Goal: Transaction & Acquisition: Purchase product/service

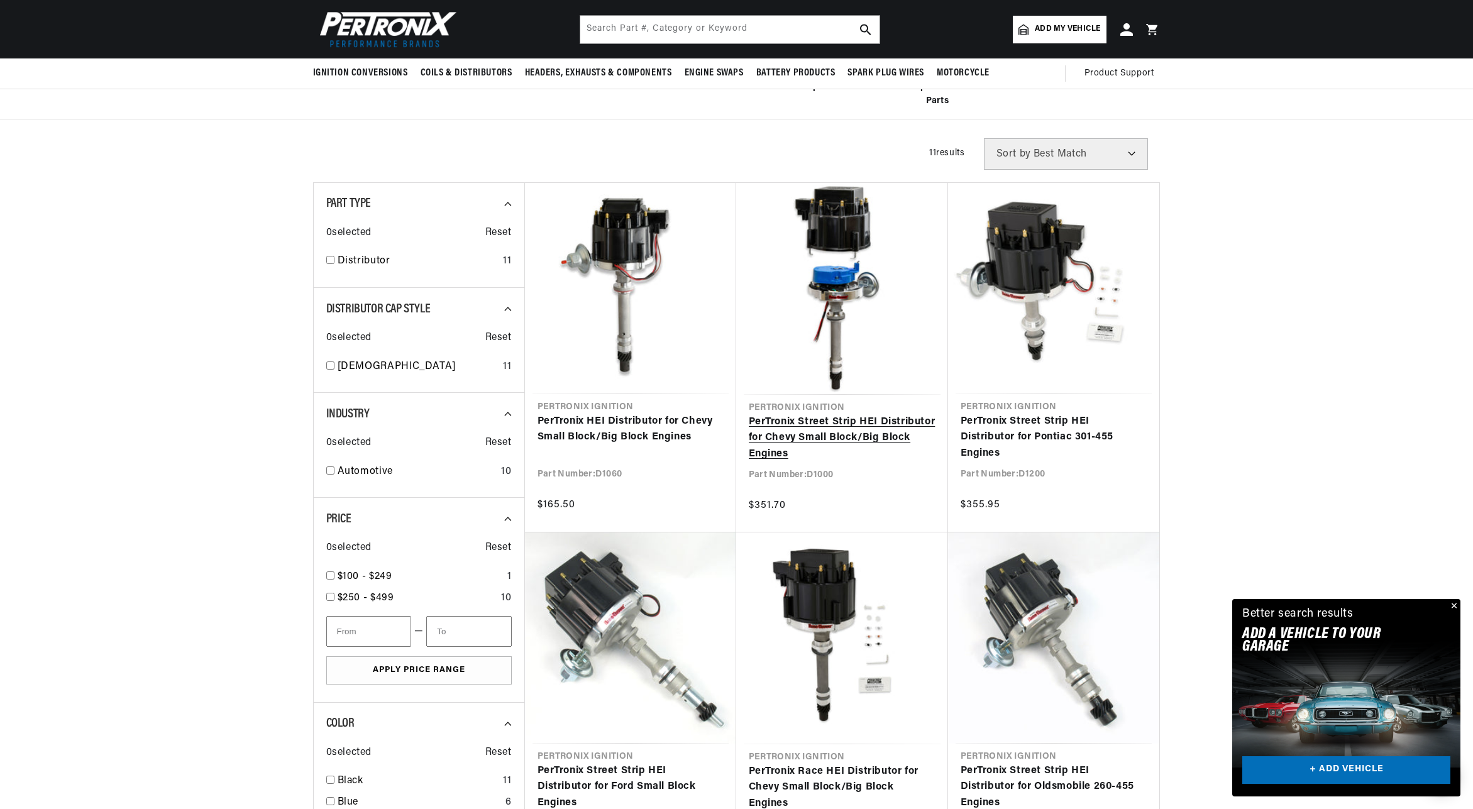
click at [850, 433] on link "PerTronix Street Strip HEI Distributor for Chevy Small Block/Big Block Engines" at bounding box center [842, 438] width 187 height 48
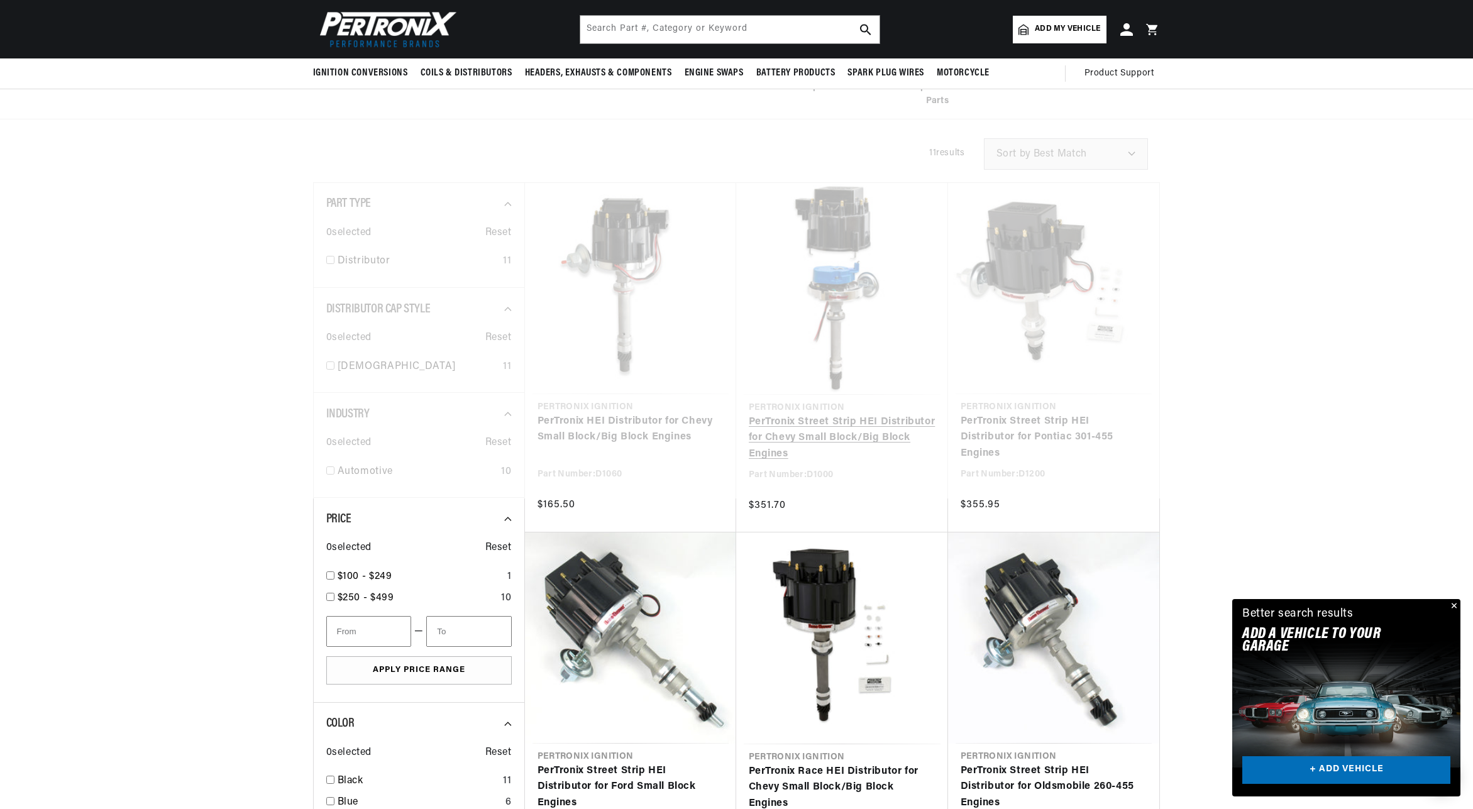
scroll to position [0, 381]
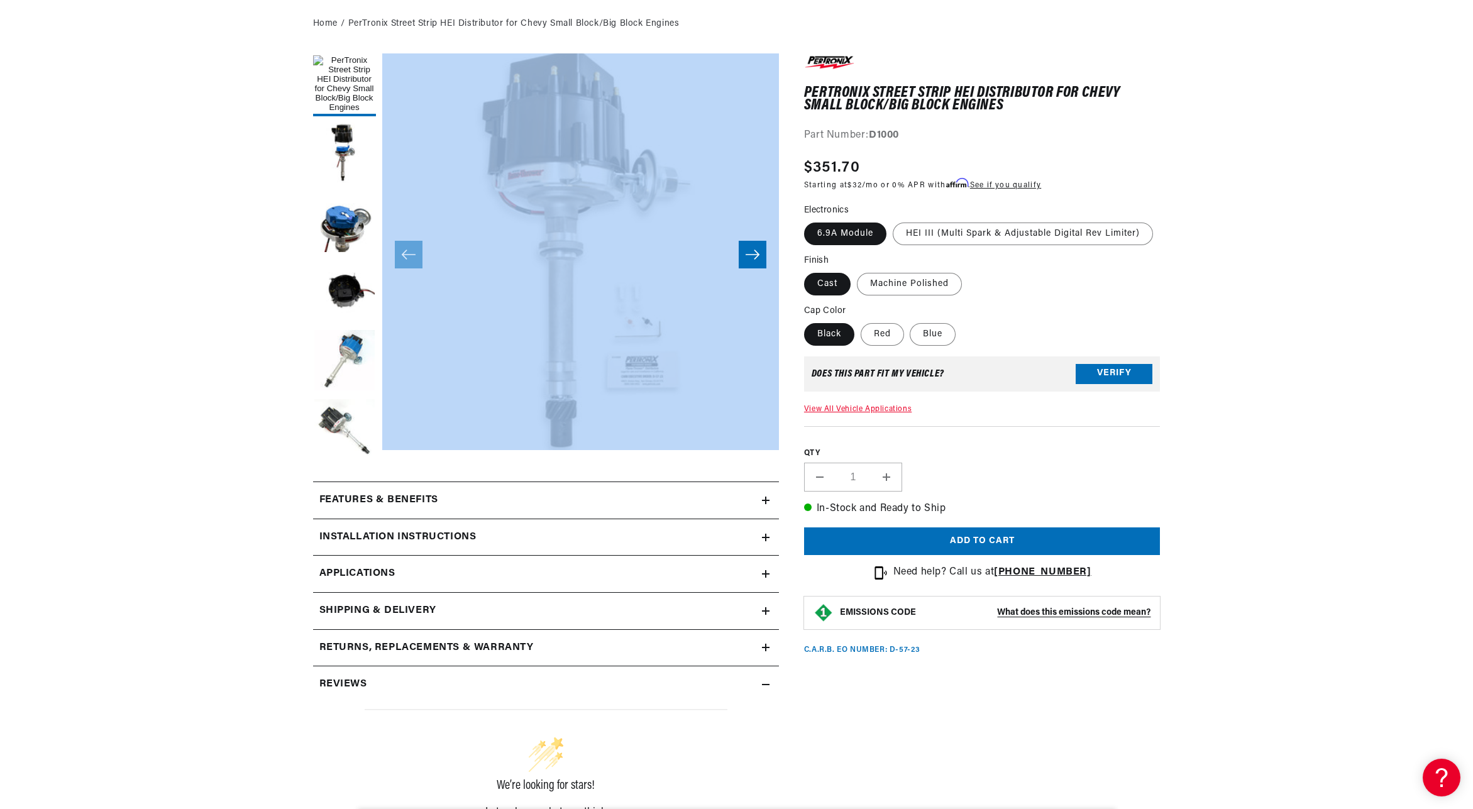
scroll to position [222, 0]
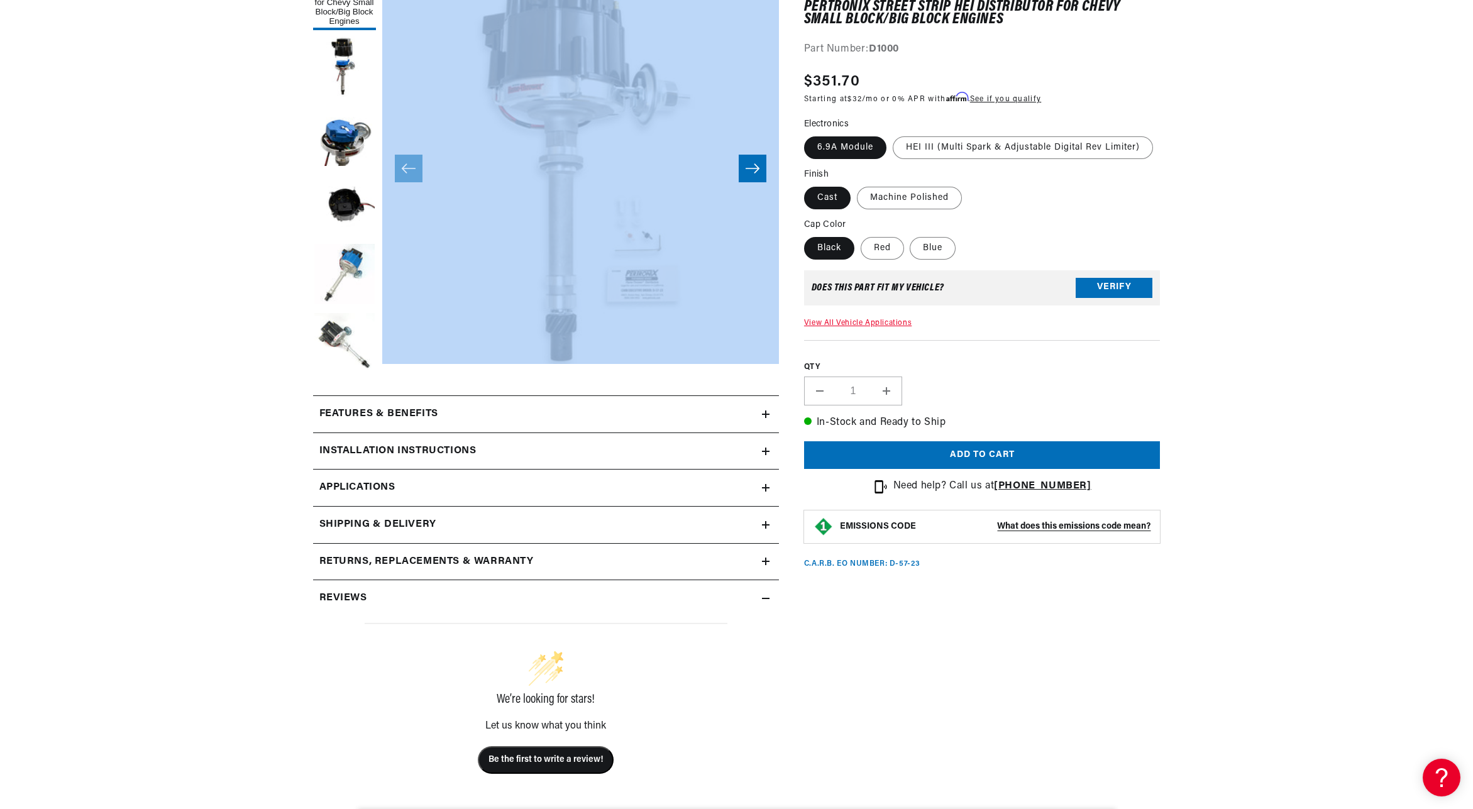
click at [768, 488] on icon at bounding box center [766, 488] width 8 height 0
